Goal: Transaction & Acquisition: Purchase product/service

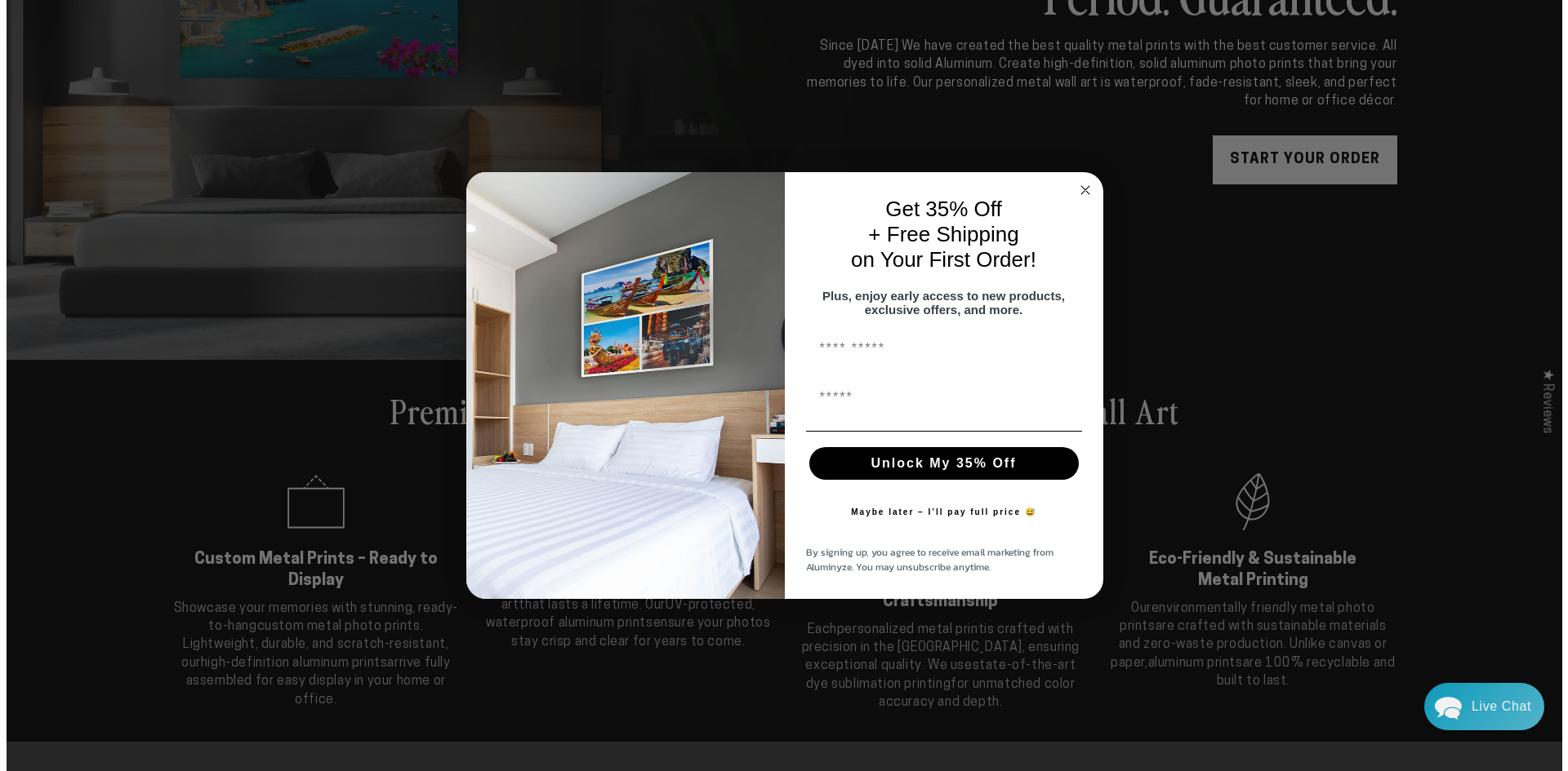
scroll to position [329, 0]
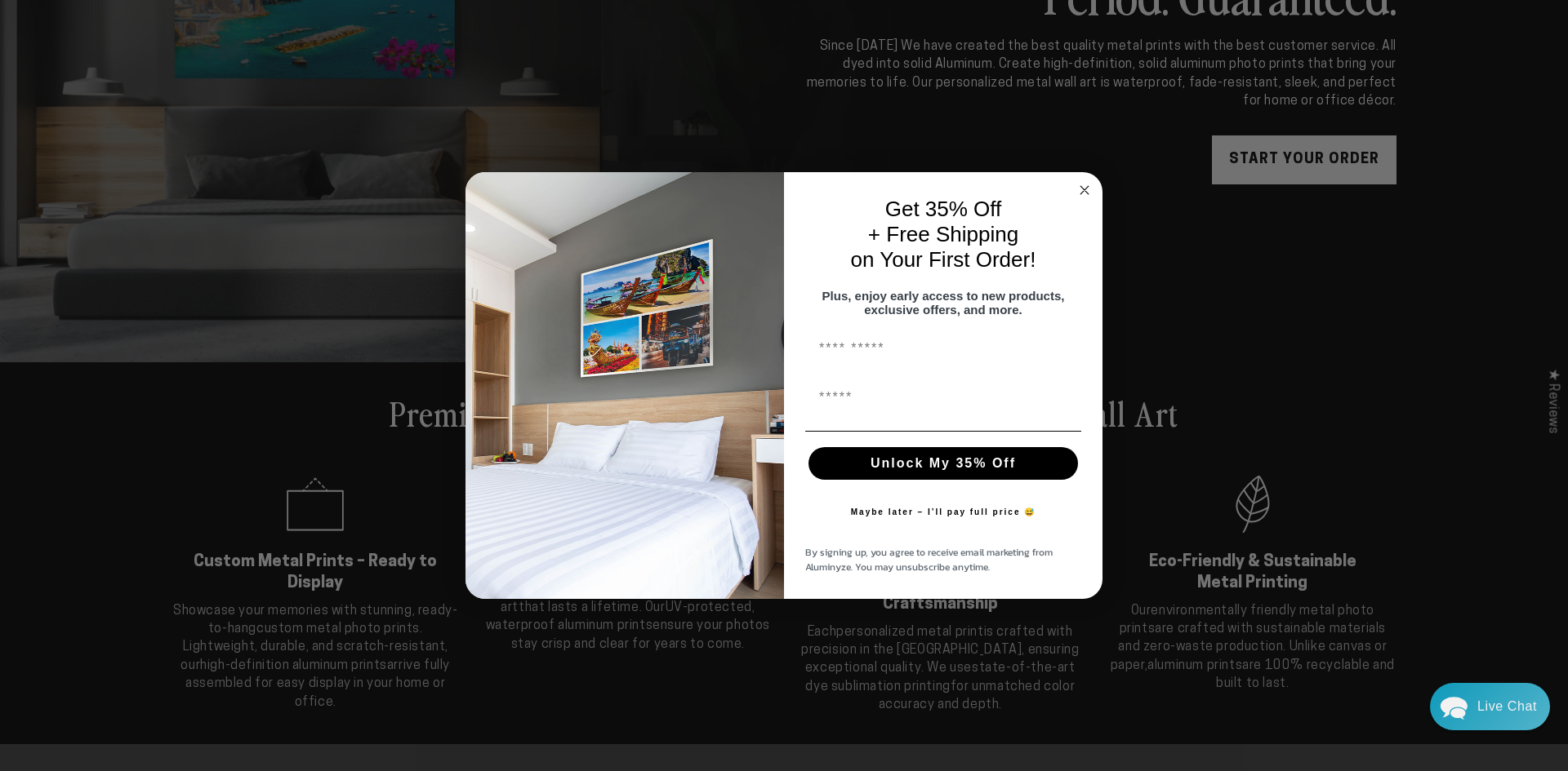
click at [1086, 180] on circle "Close dialog" at bounding box center [1085, 190] width 19 height 19
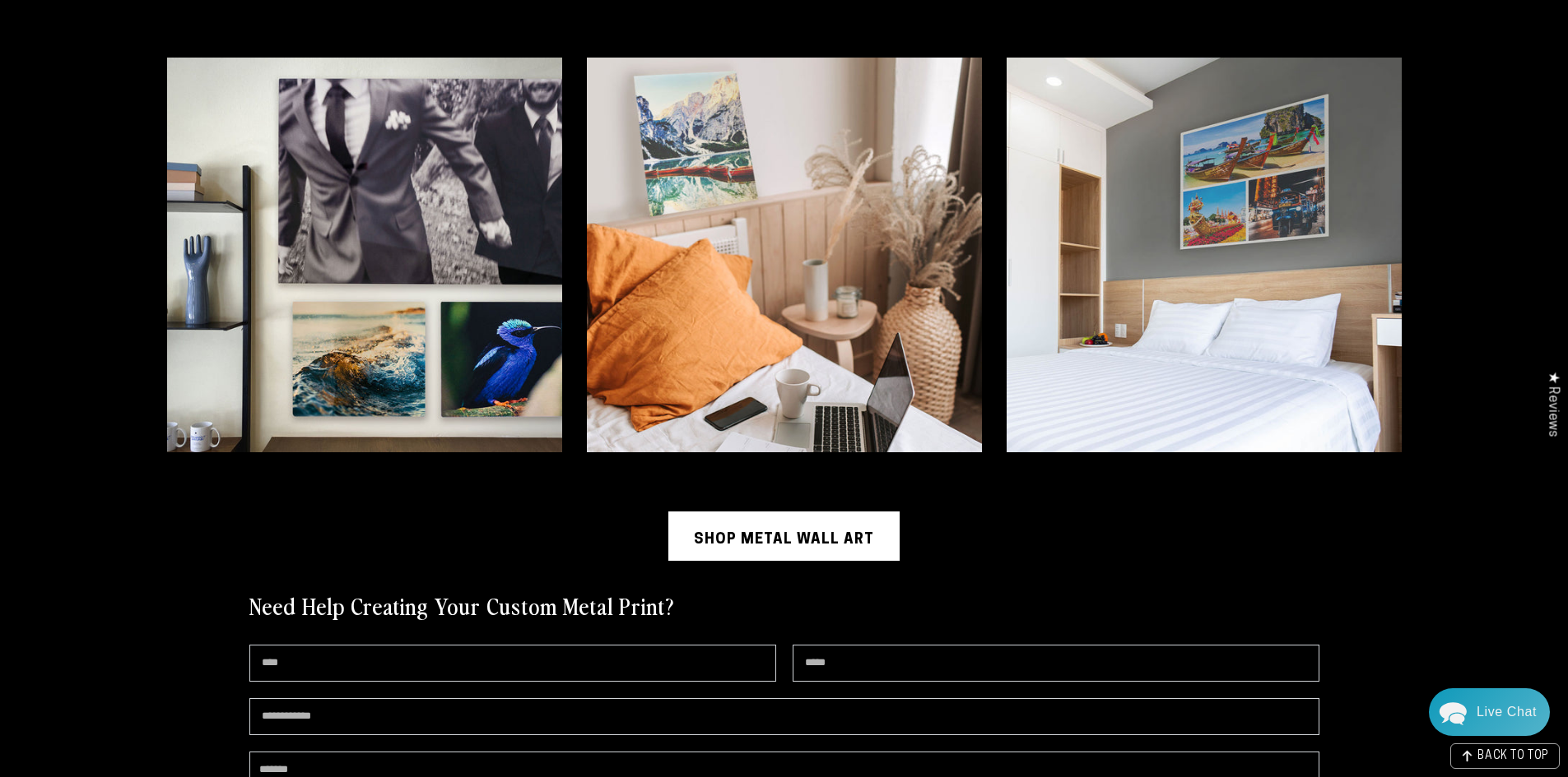
scroll to position [4031, 0]
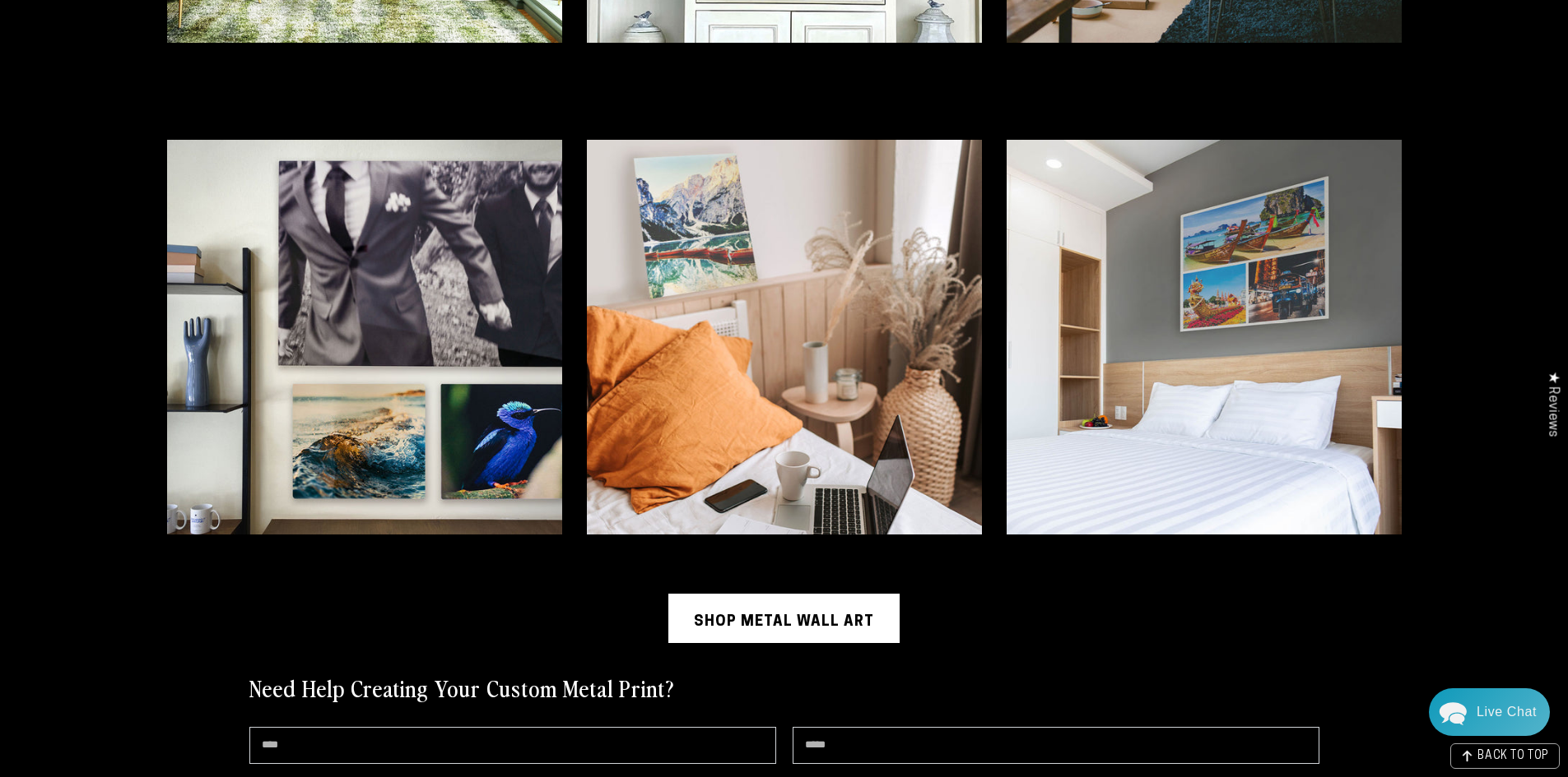
click at [763, 624] on link "Shop Metal Wall Art" at bounding box center [784, 618] width 232 height 49
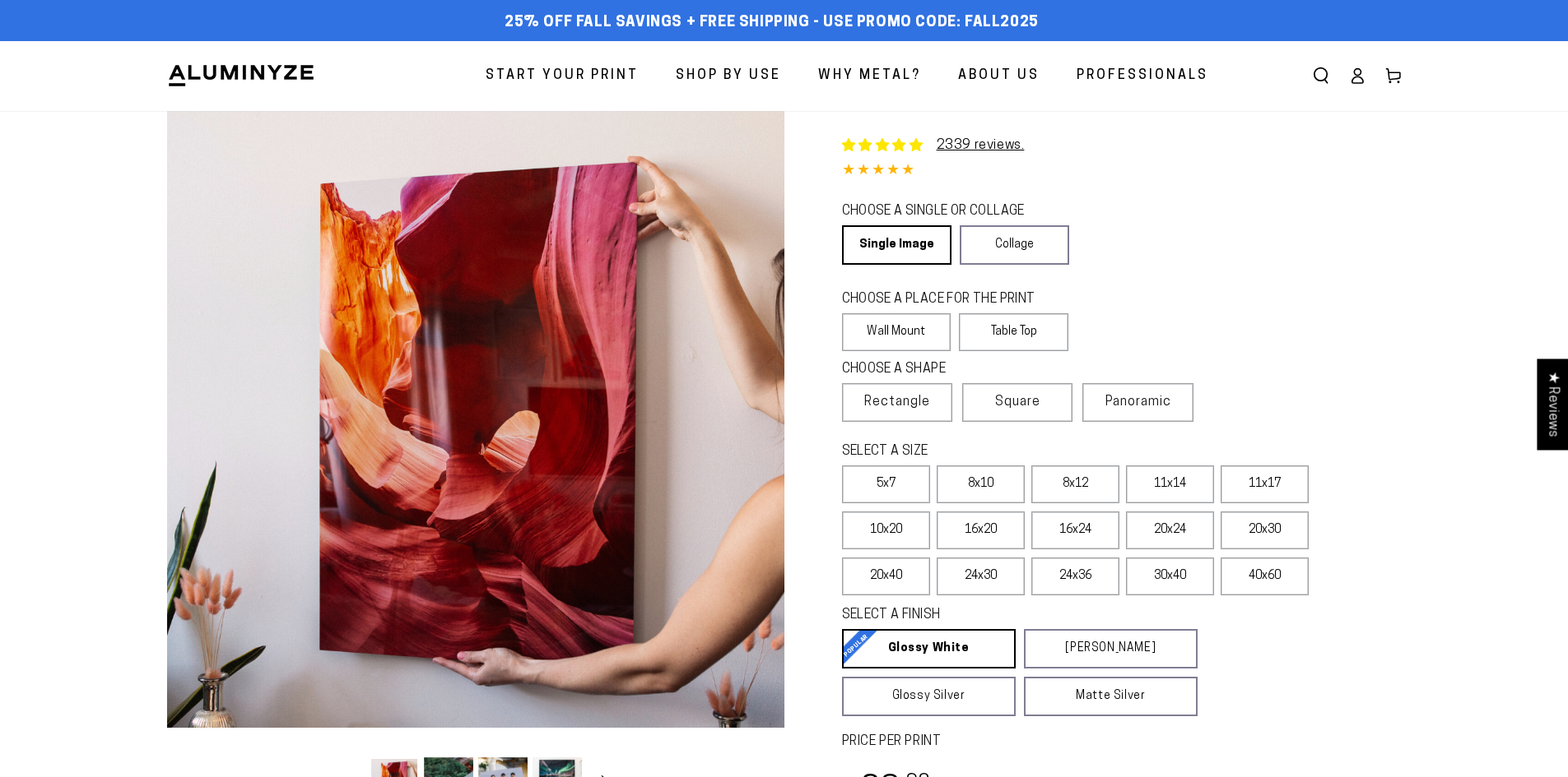
select select "**********"
click at [1240, 474] on label "11x17" at bounding box center [1264, 484] width 88 height 38
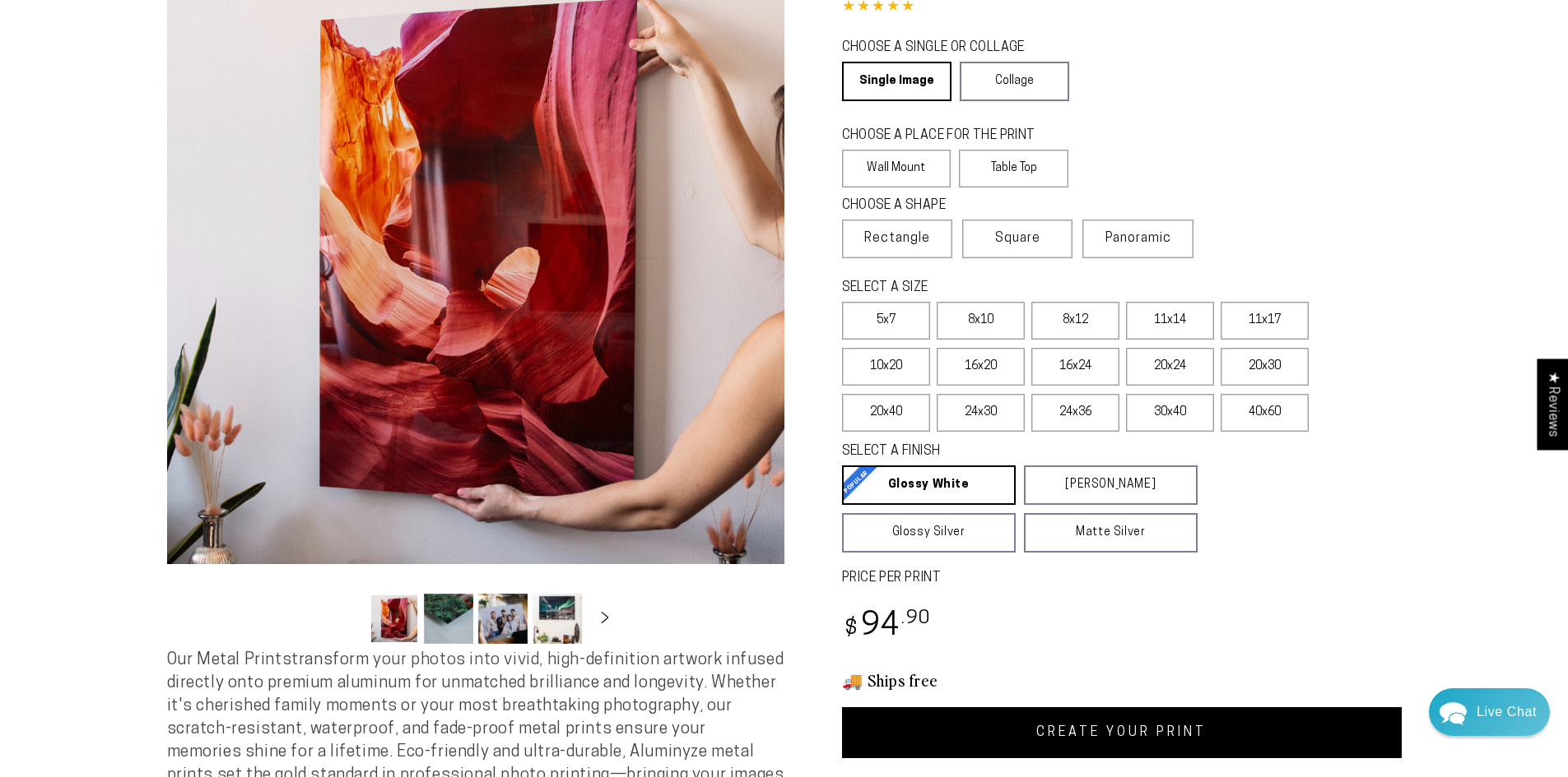
scroll to position [165, 0]
click at [1059, 324] on label "8x12" at bounding box center [1075, 319] width 88 height 38
click at [1004, 318] on label "8x10" at bounding box center [980, 319] width 88 height 38
click at [891, 321] on label "5x7" at bounding box center [886, 319] width 88 height 38
click at [1252, 405] on label "40x60" at bounding box center [1264, 411] width 88 height 38
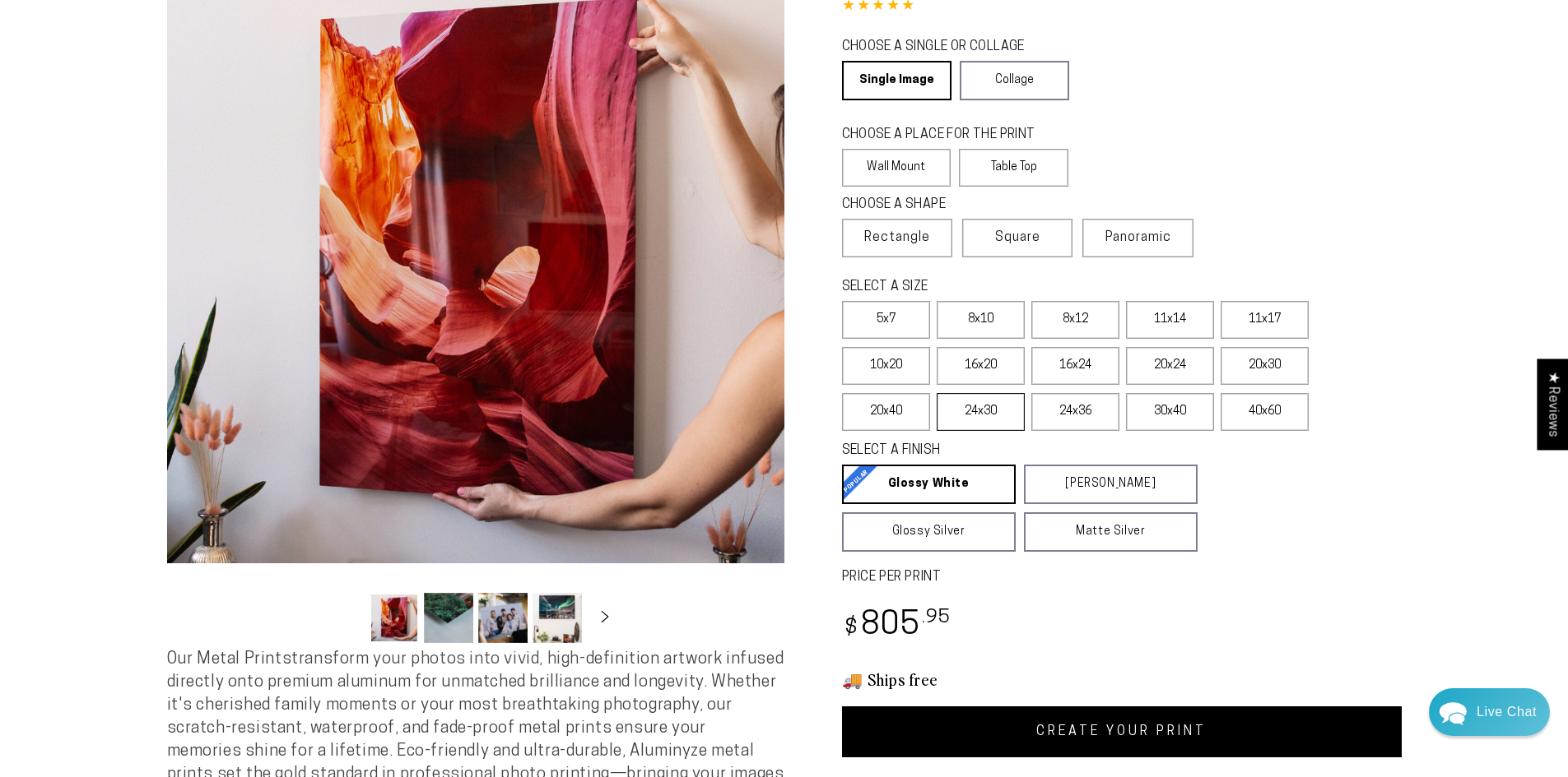
click at [970, 402] on label "24x30" at bounding box center [980, 411] width 88 height 38
click at [1230, 352] on label "20x30" at bounding box center [1264, 366] width 88 height 38
click at [1104, 365] on label "16x24" at bounding box center [1075, 366] width 88 height 38
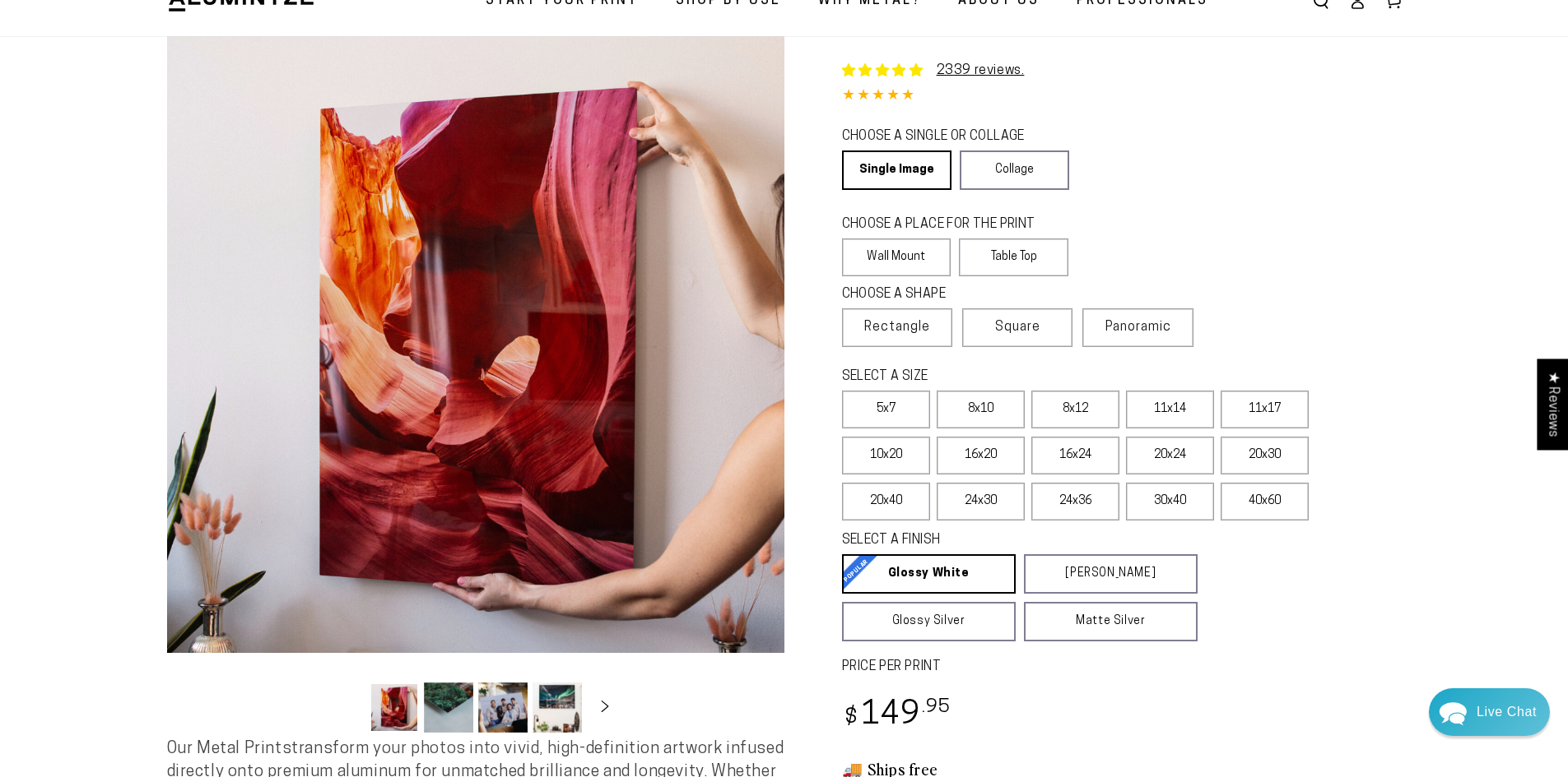
scroll to position [82, 0]
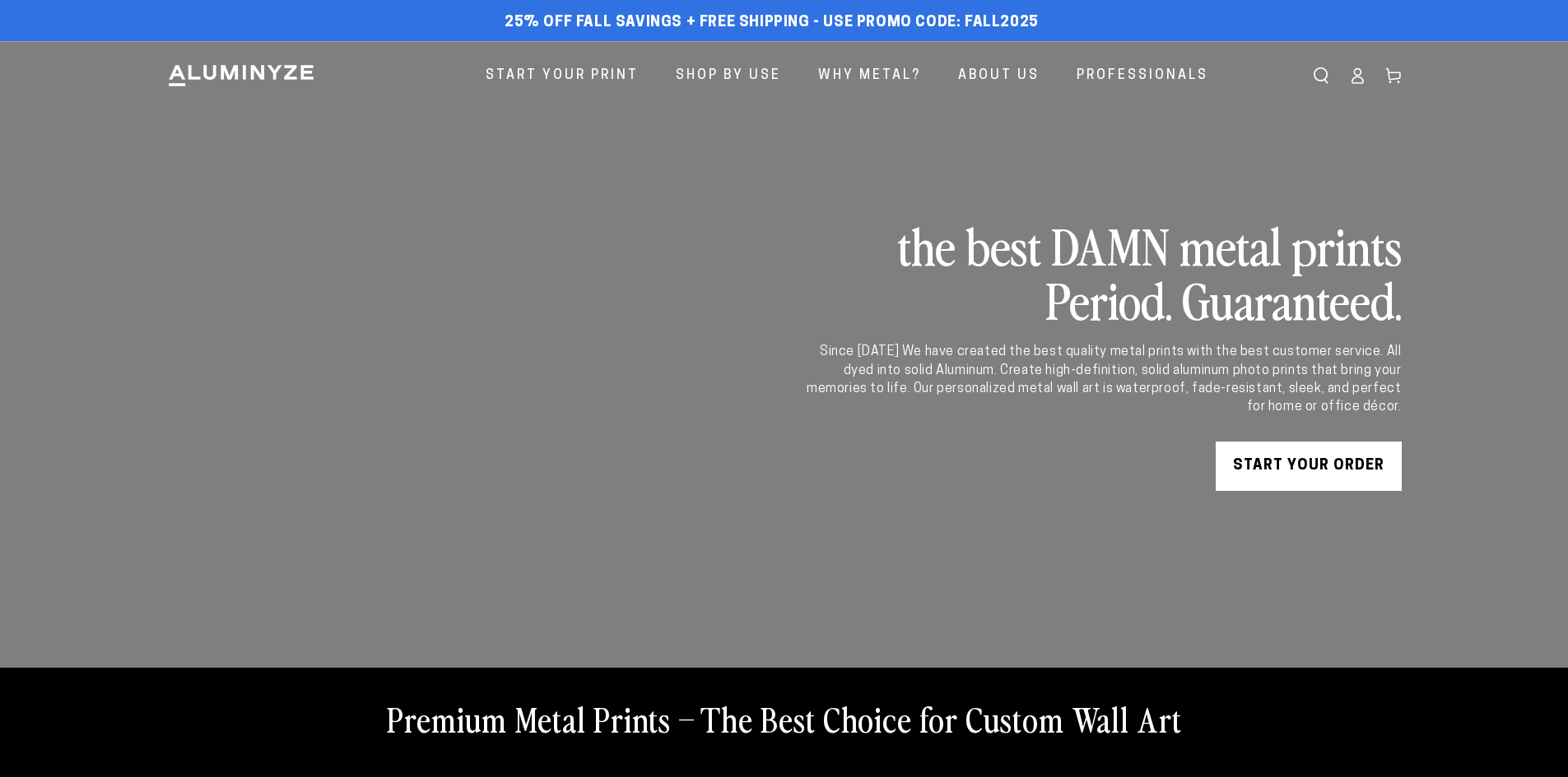
scroll to position [4031, 0]
